Goal: Task Accomplishment & Management: Manage account settings

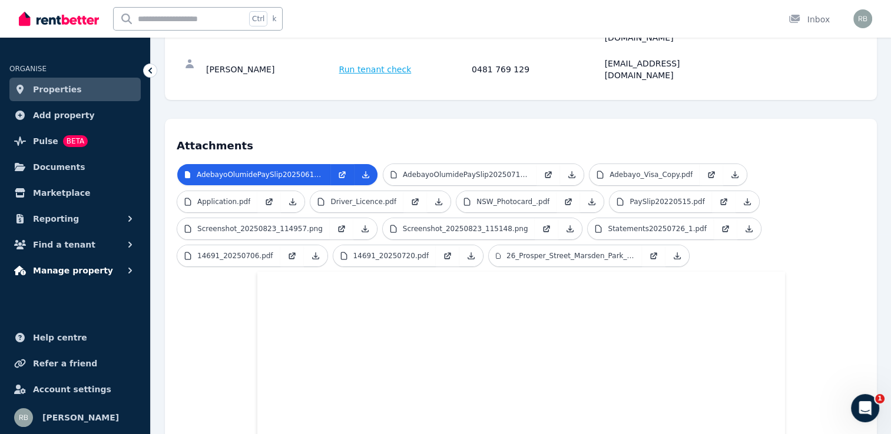
scroll to position [209, 0]
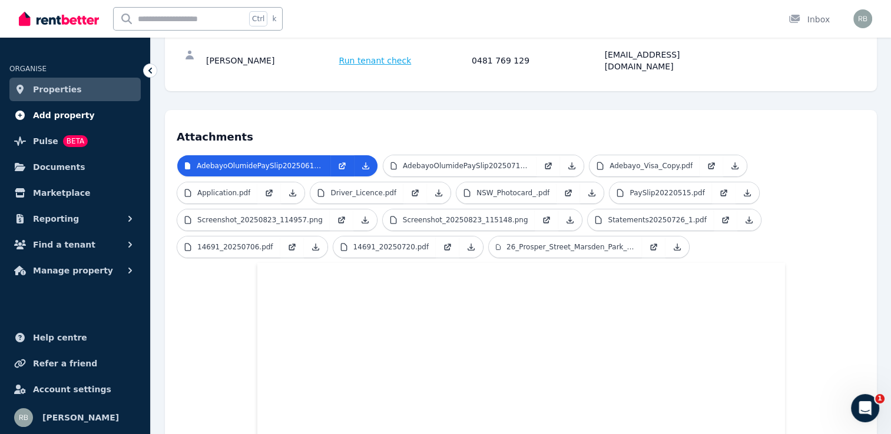
click at [92, 112] on link "Add property" at bounding box center [74, 116] width 131 height 24
